Goal: Navigation & Orientation: Go to known website

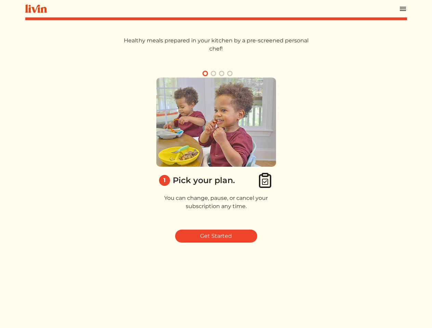
click at [216, 164] on img at bounding box center [216, 122] width 120 height 89
click at [403, 9] on img at bounding box center [403, 9] width 8 height 8
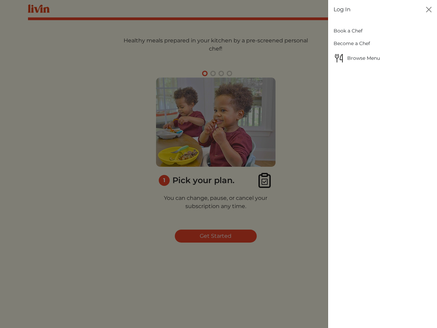
click at [205, 73] on div at bounding box center [218, 164] width 437 height 328
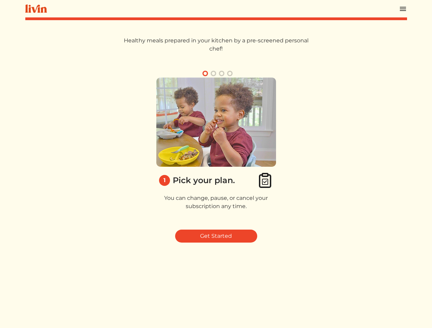
click at [213, 73] on button "button" at bounding box center [213, 73] width 8 height 8
click at [216, 164] on img at bounding box center [216, 122] width 120 height 89
click at [403, 9] on img at bounding box center [403, 9] width 8 height 8
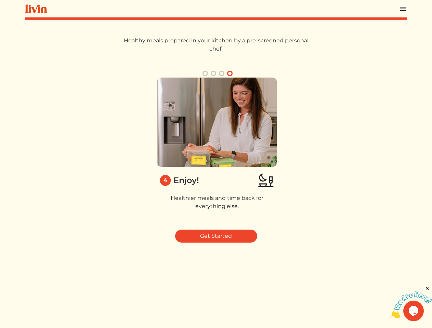
click at [216, 151] on img at bounding box center [217, 122] width 120 height 89
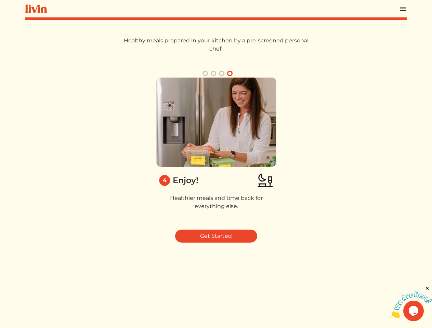
click at [410, 301] on img at bounding box center [410, 305] width 42 height 27
click at [427, 288] on html "Log In Book a Chef Become a Chef Browse Menu Healthy meals prepared in your kit…" at bounding box center [216, 164] width 432 height 328
